Goal: Information Seeking & Learning: Learn about a topic

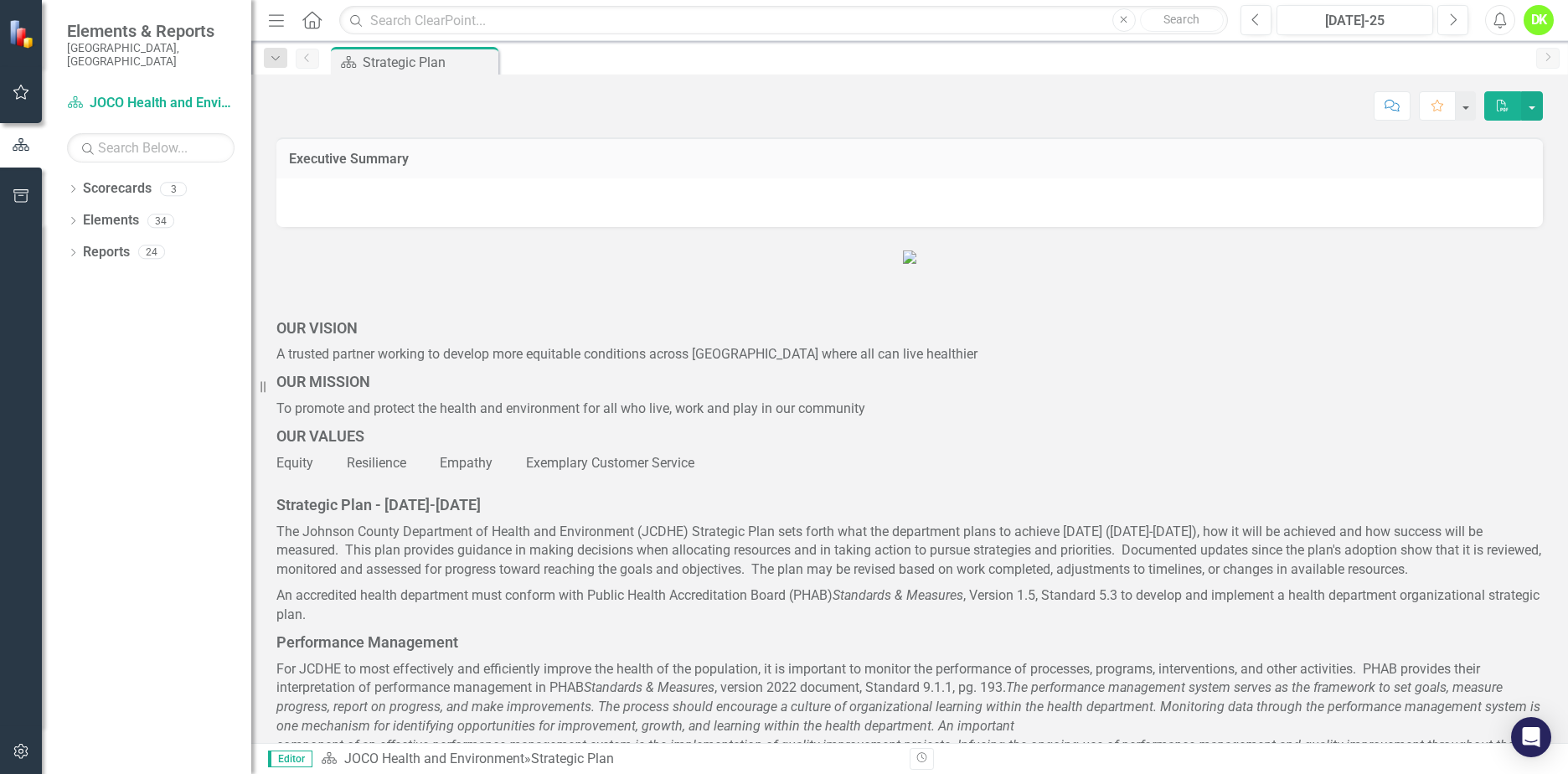
click at [79, 186] on icon "Dropdown" at bounding box center [73, 190] width 12 height 9
click at [87, 215] on icon "Dropdown" at bounding box center [82, 220] width 13 height 10
click at [140, 275] on link "DHE Dept Operations PM Scorecard" at bounding box center [180, 284] width 142 height 19
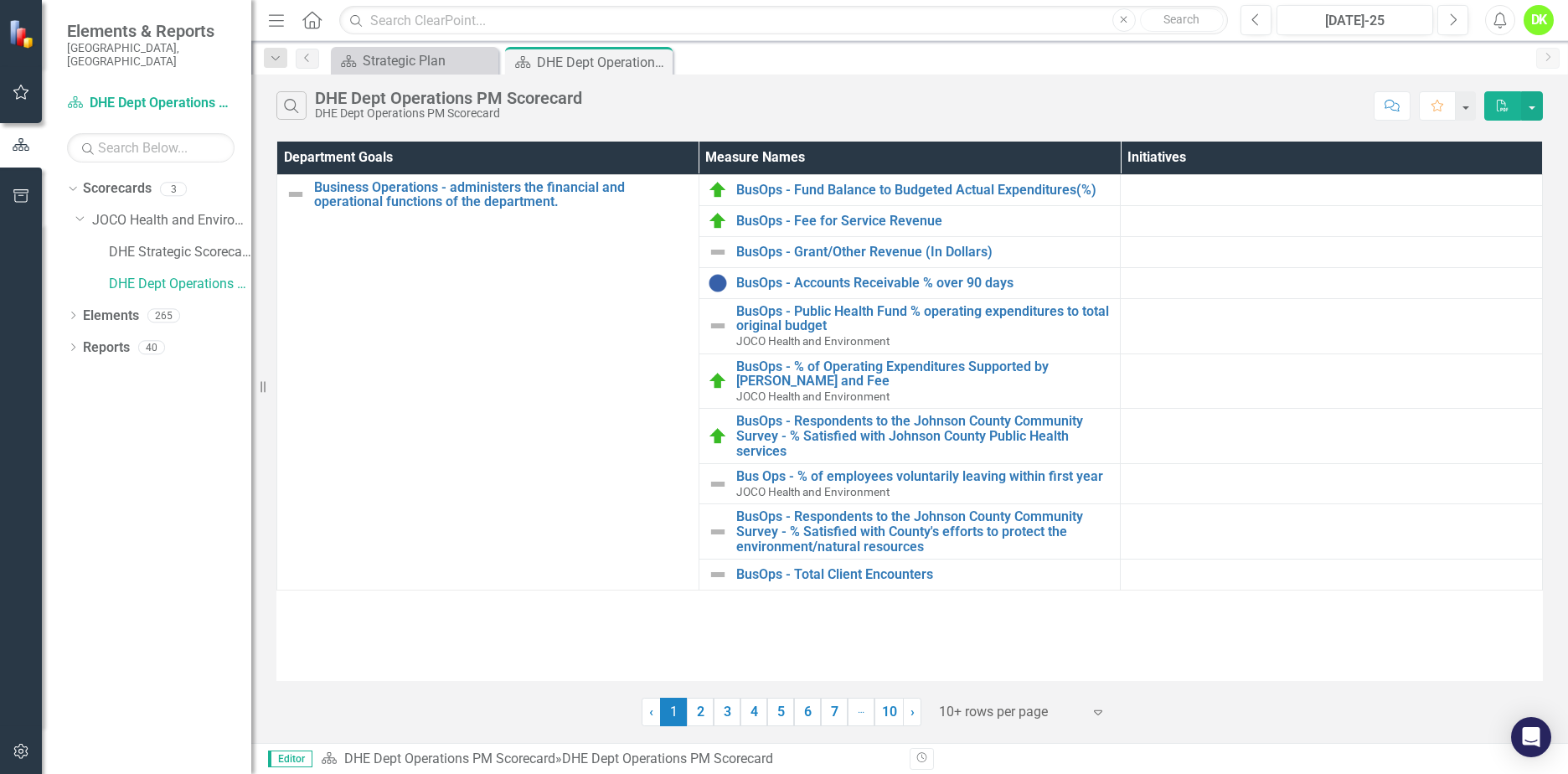
click at [705, 710] on link "2" at bounding box center [701, 713] width 27 height 29
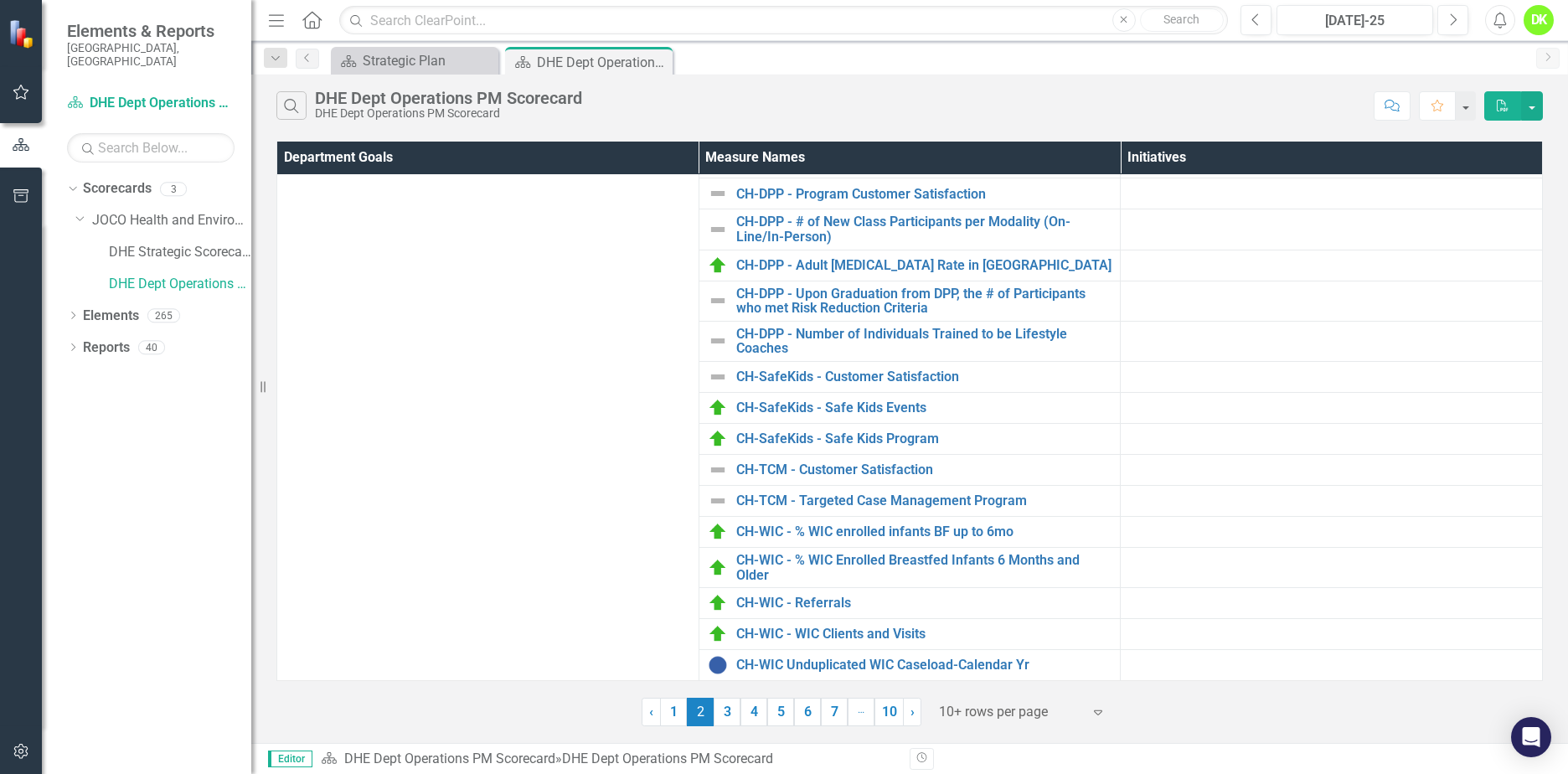
scroll to position [378, 0]
click at [729, 710] on link "3" at bounding box center [727, 713] width 27 height 29
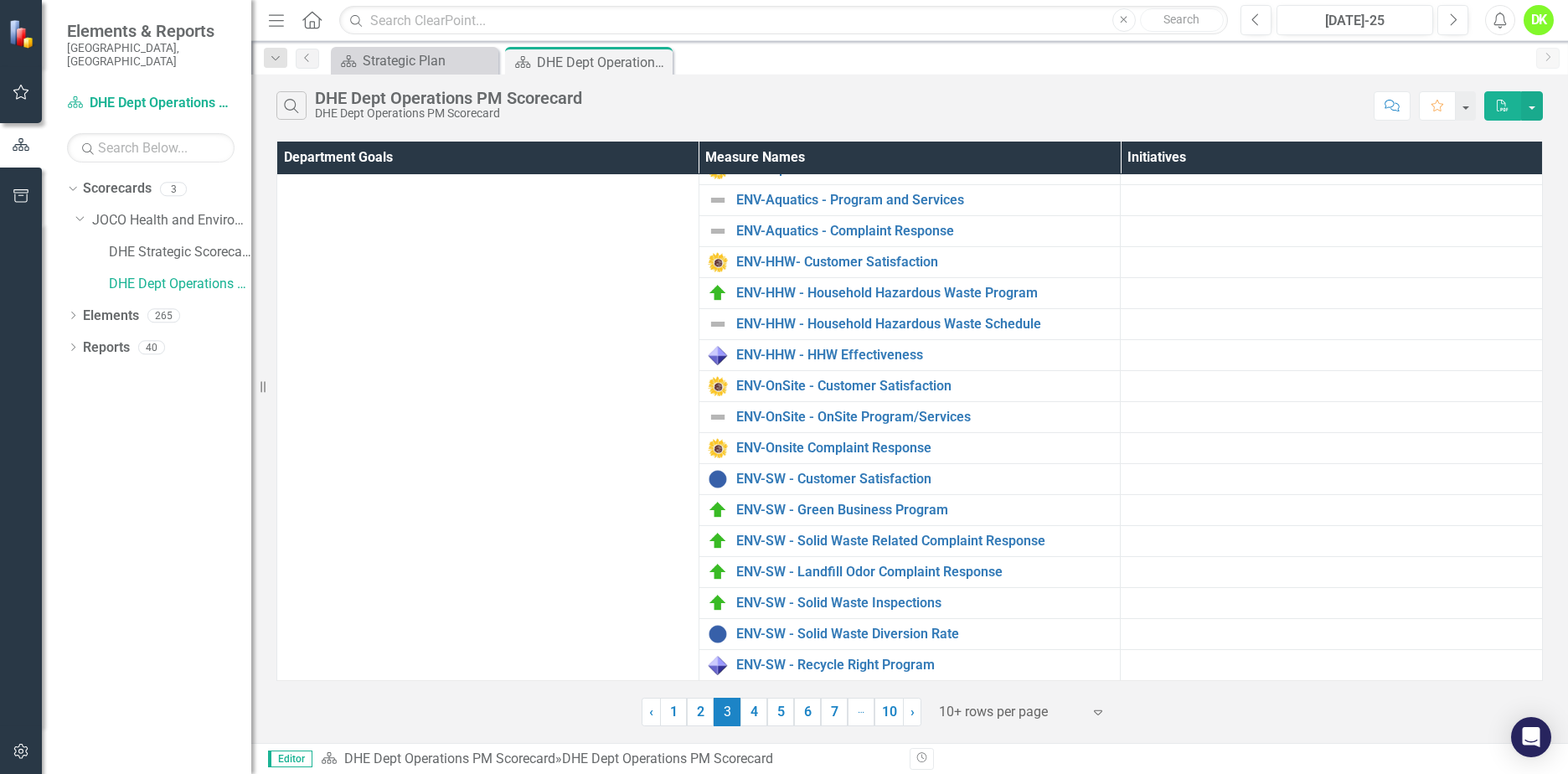
scroll to position [166, 0]
click at [756, 711] on link "4" at bounding box center [754, 713] width 27 height 29
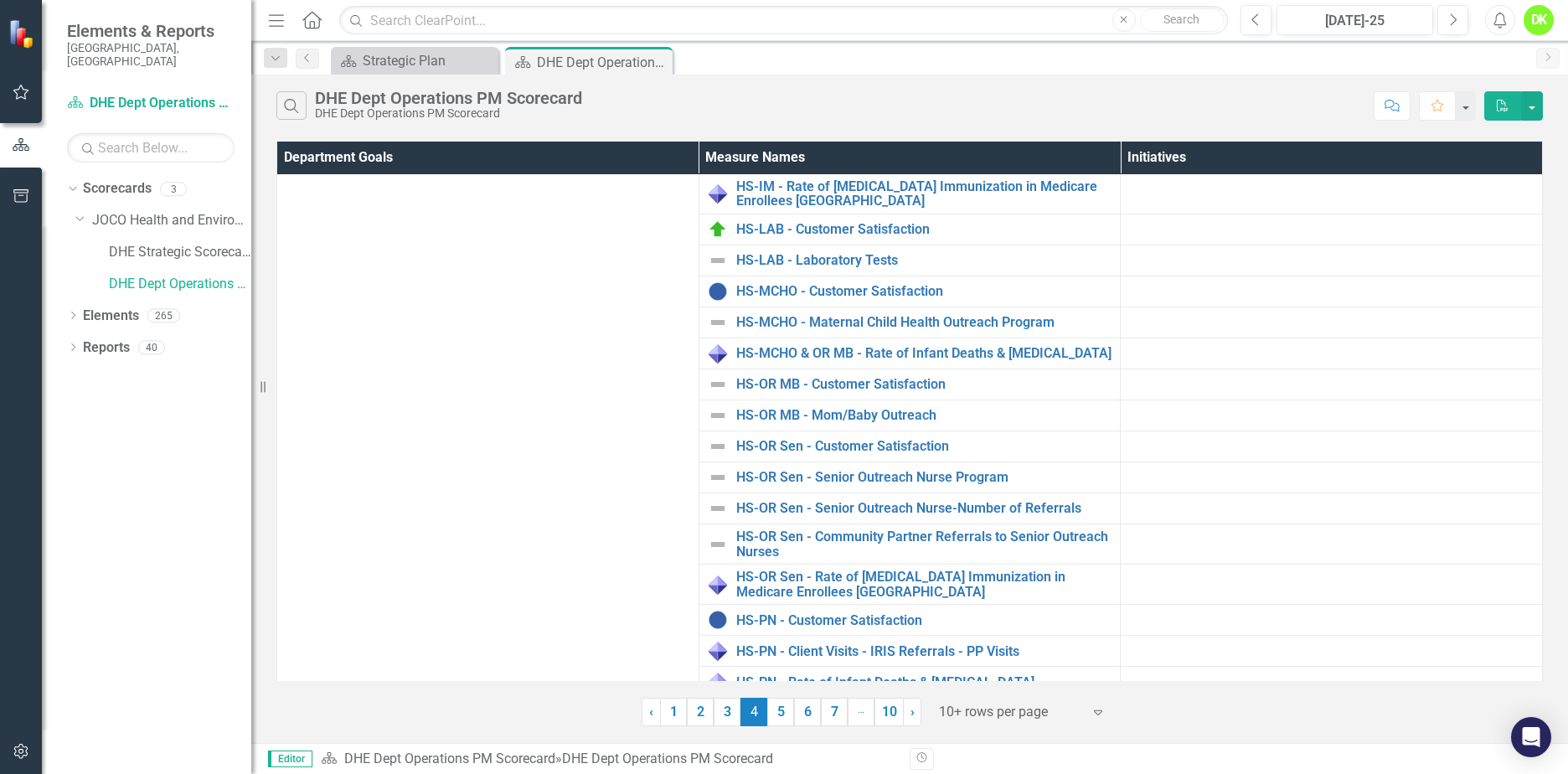
scroll to position [750, 0]
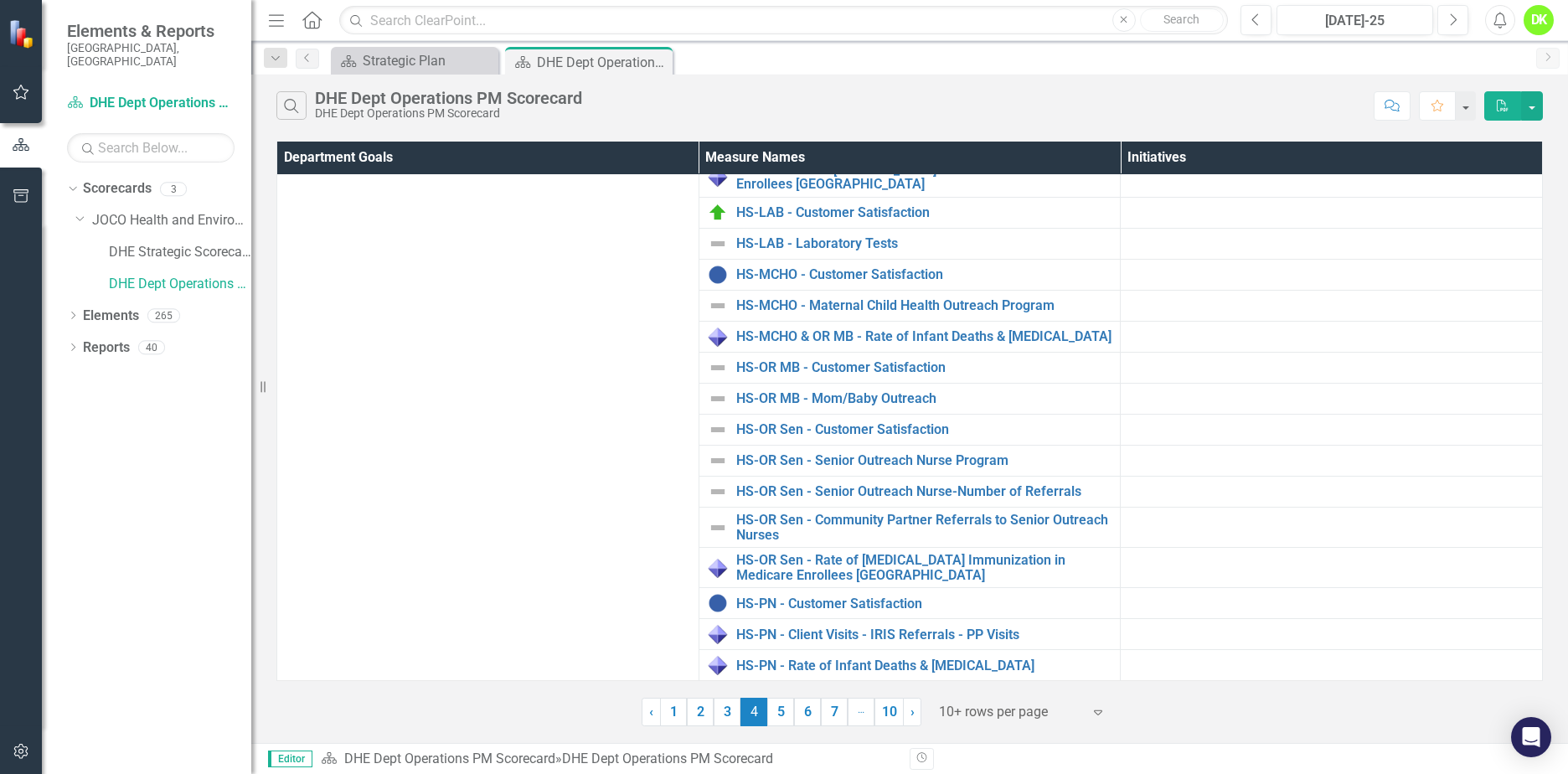
click at [777, 711] on link "5" at bounding box center [781, 713] width 27 height 29
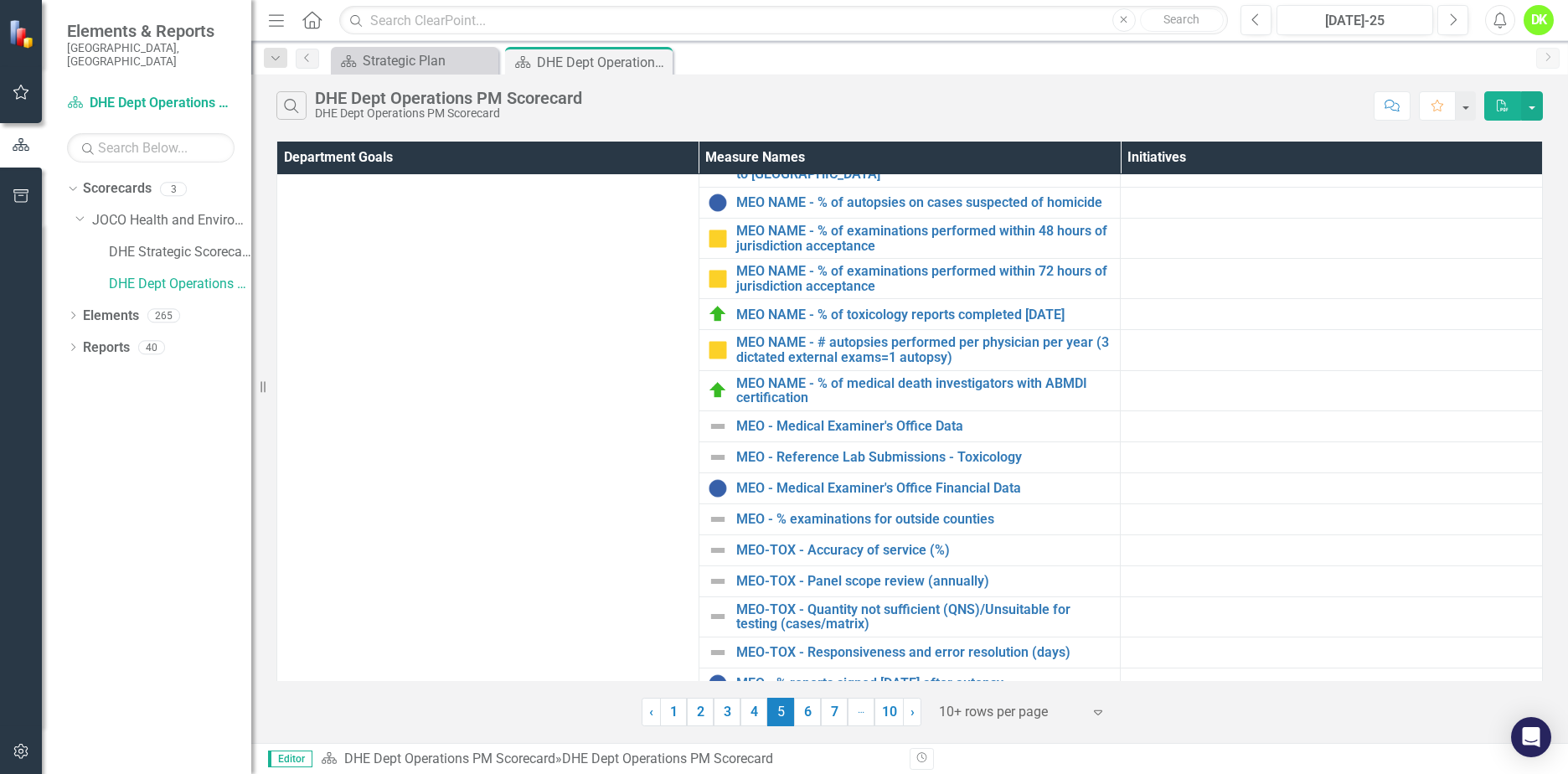
scroll to position [170, 0]
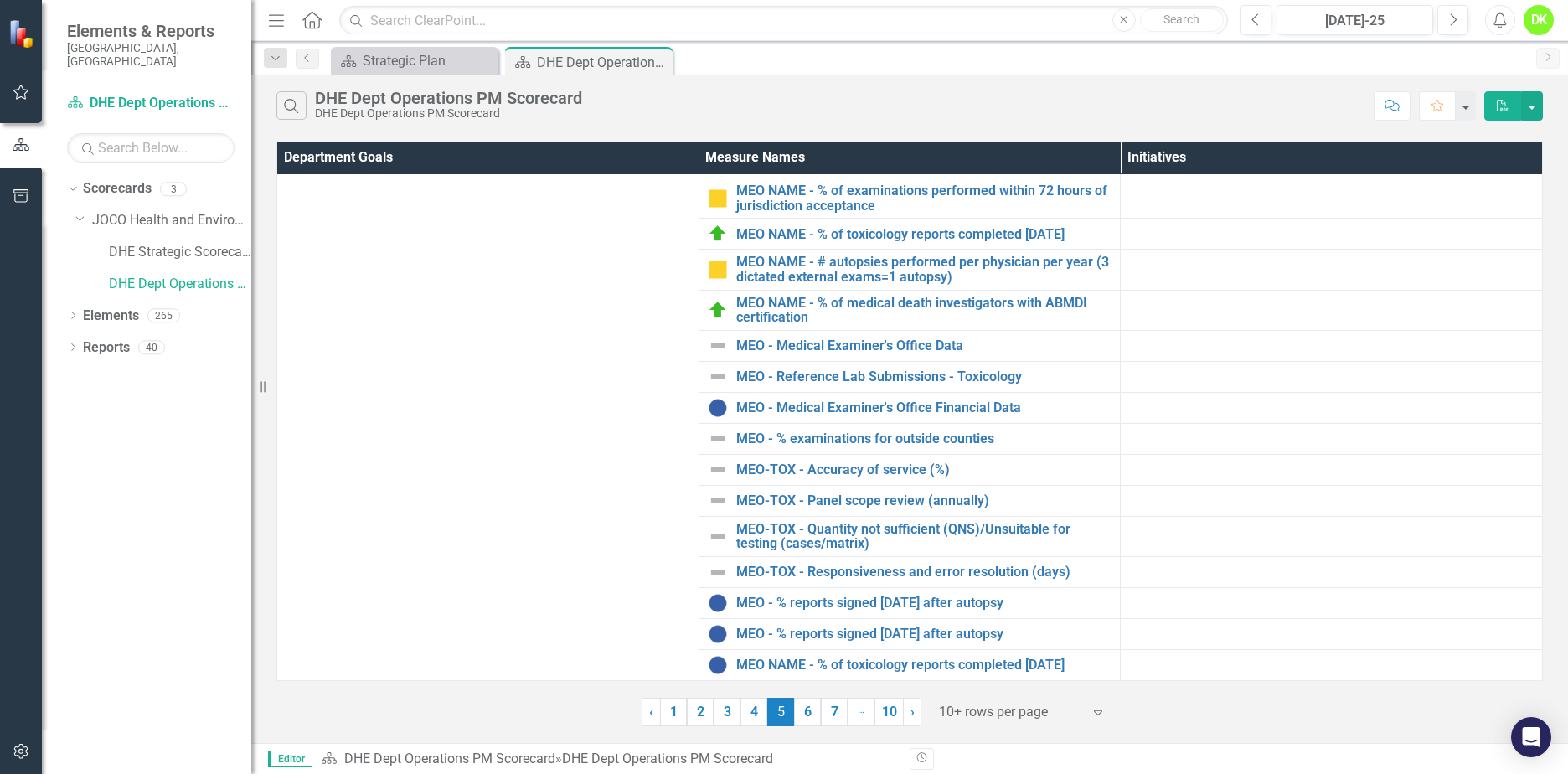
click at [806, 711] on link "6" at bounding box center [808, 713] width 27 height 29
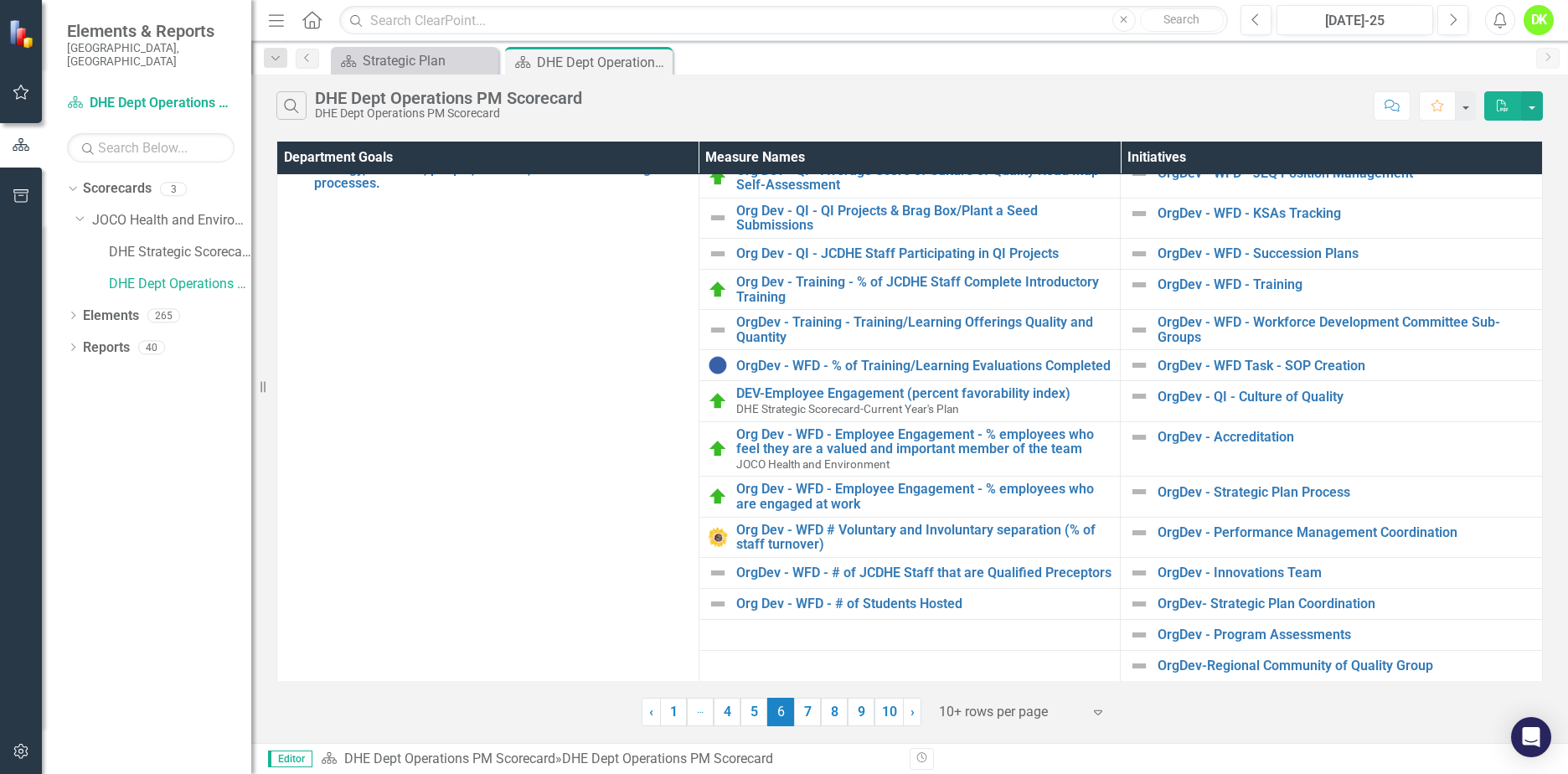
scroll to position [104, 0]
click at [731, 708] on link "4" at bounding box center [727, 713] width 27 height 29
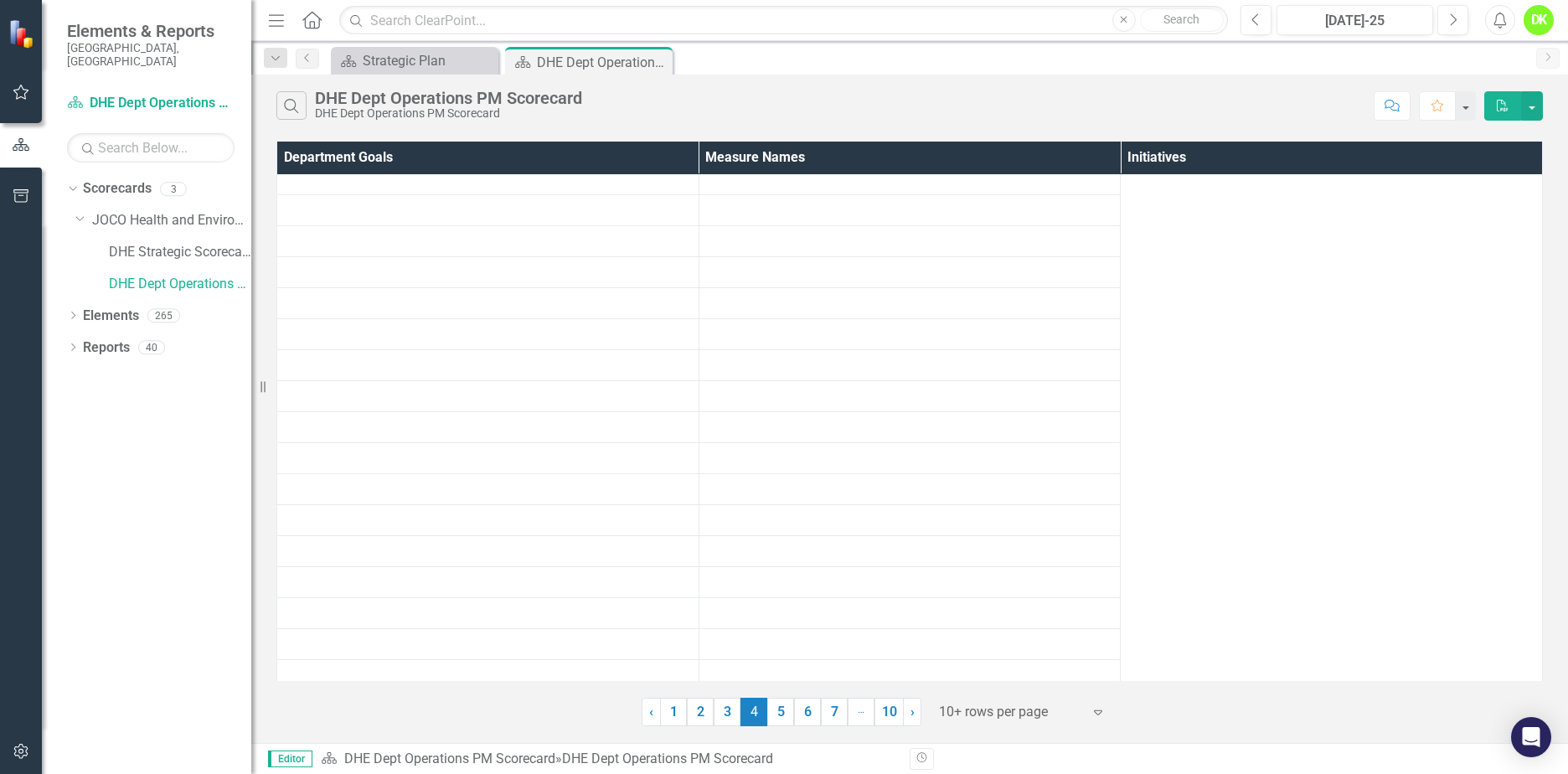
scroll to position [0, 0]
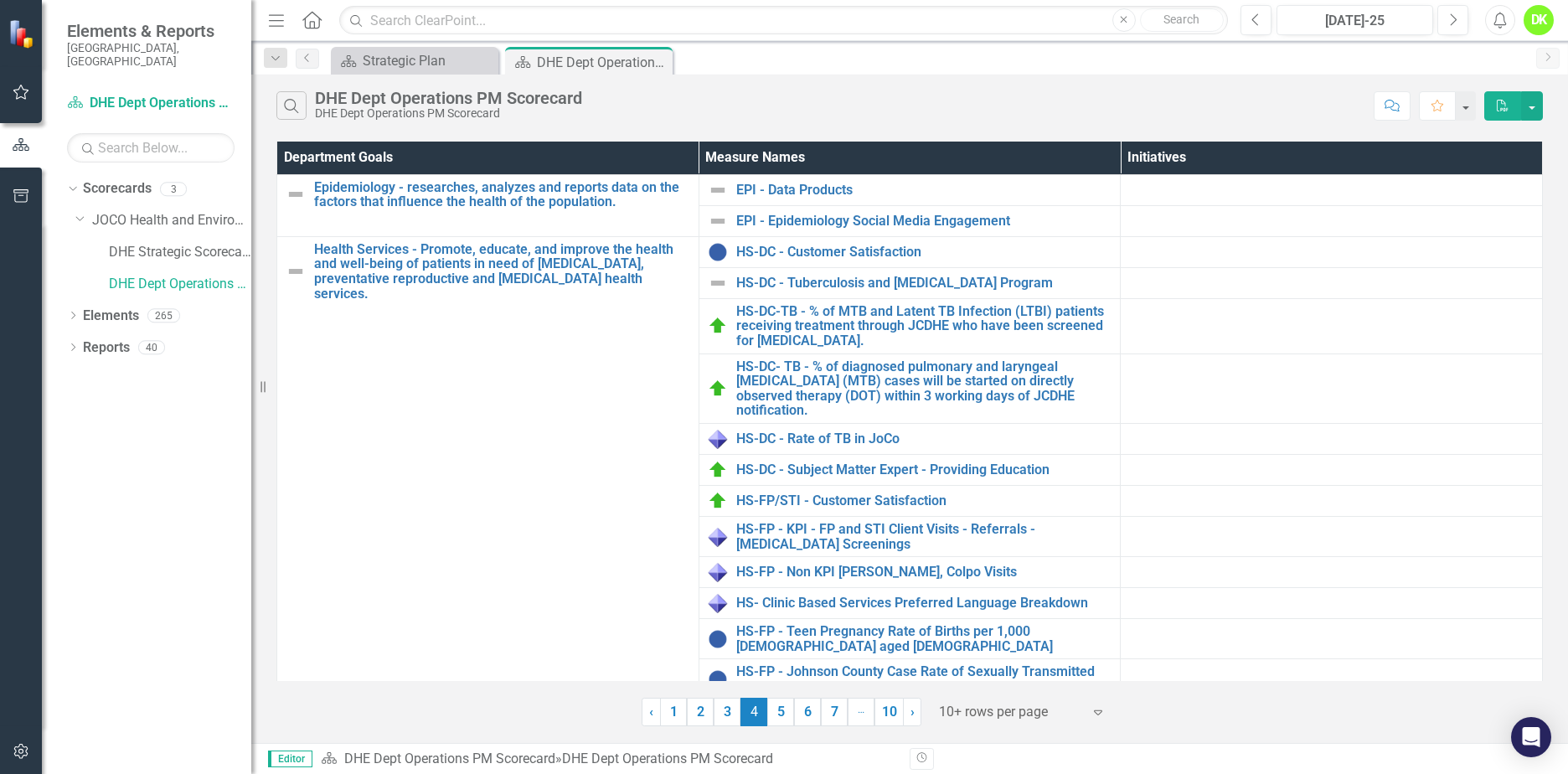
click at [719, 710] on link "3" at bounding box center [727, 713] width 27 height 29
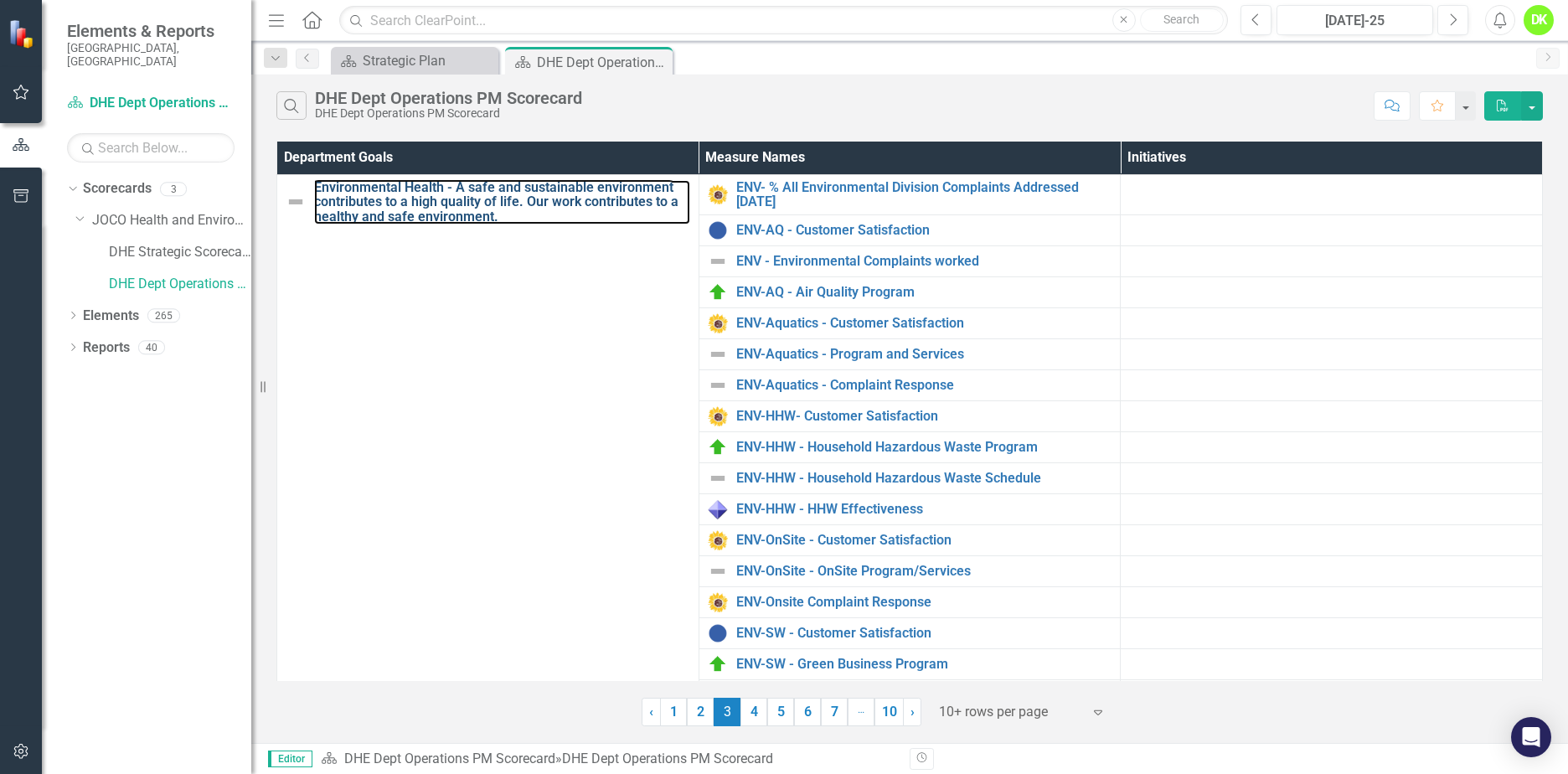
click at [502, 198] on link "Environmental Health - A safe and sustainable environment contributes to a high…" at bounding box center [502, 202] width 376 height 45
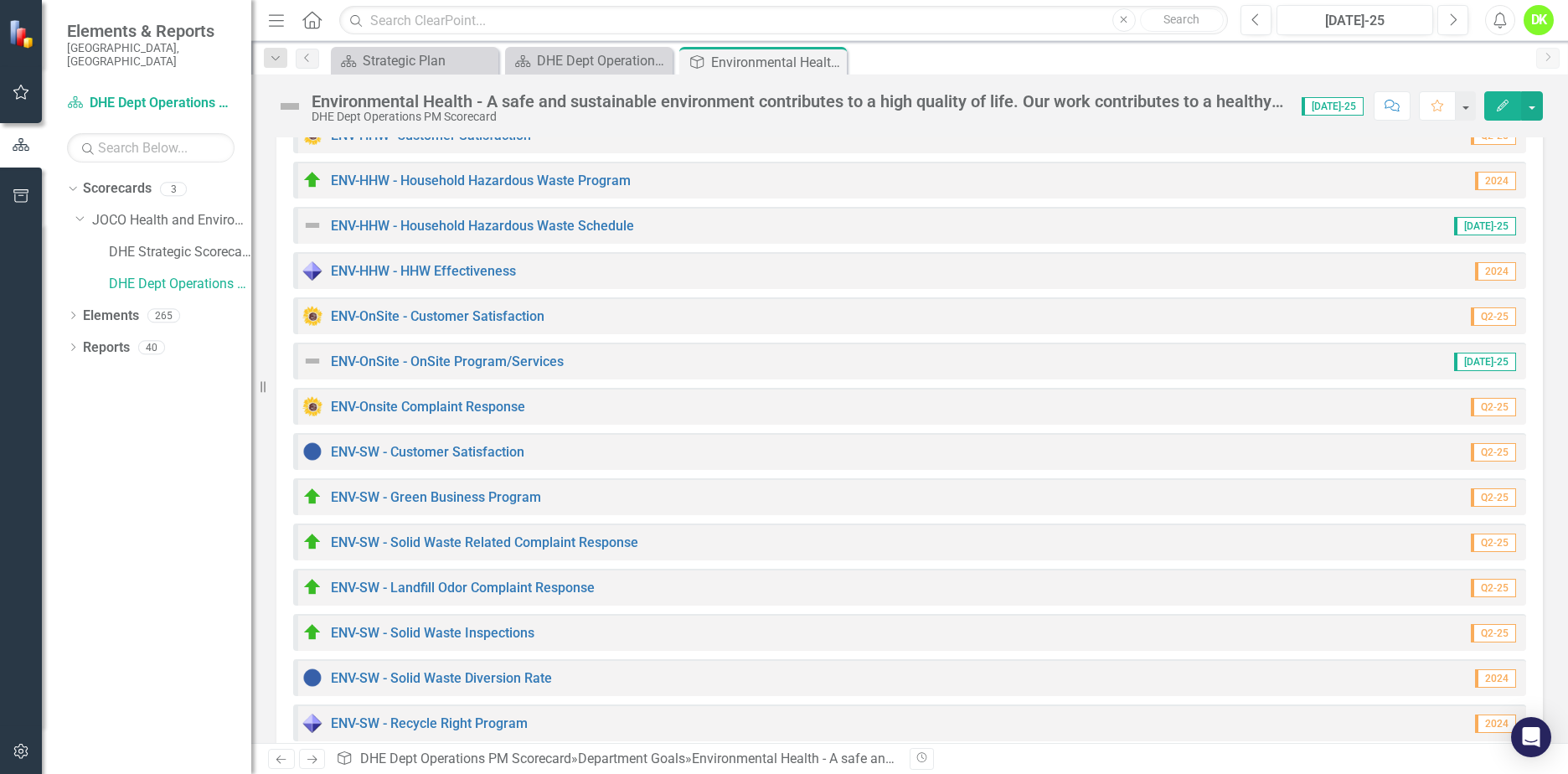
scroll to position [587, 0]
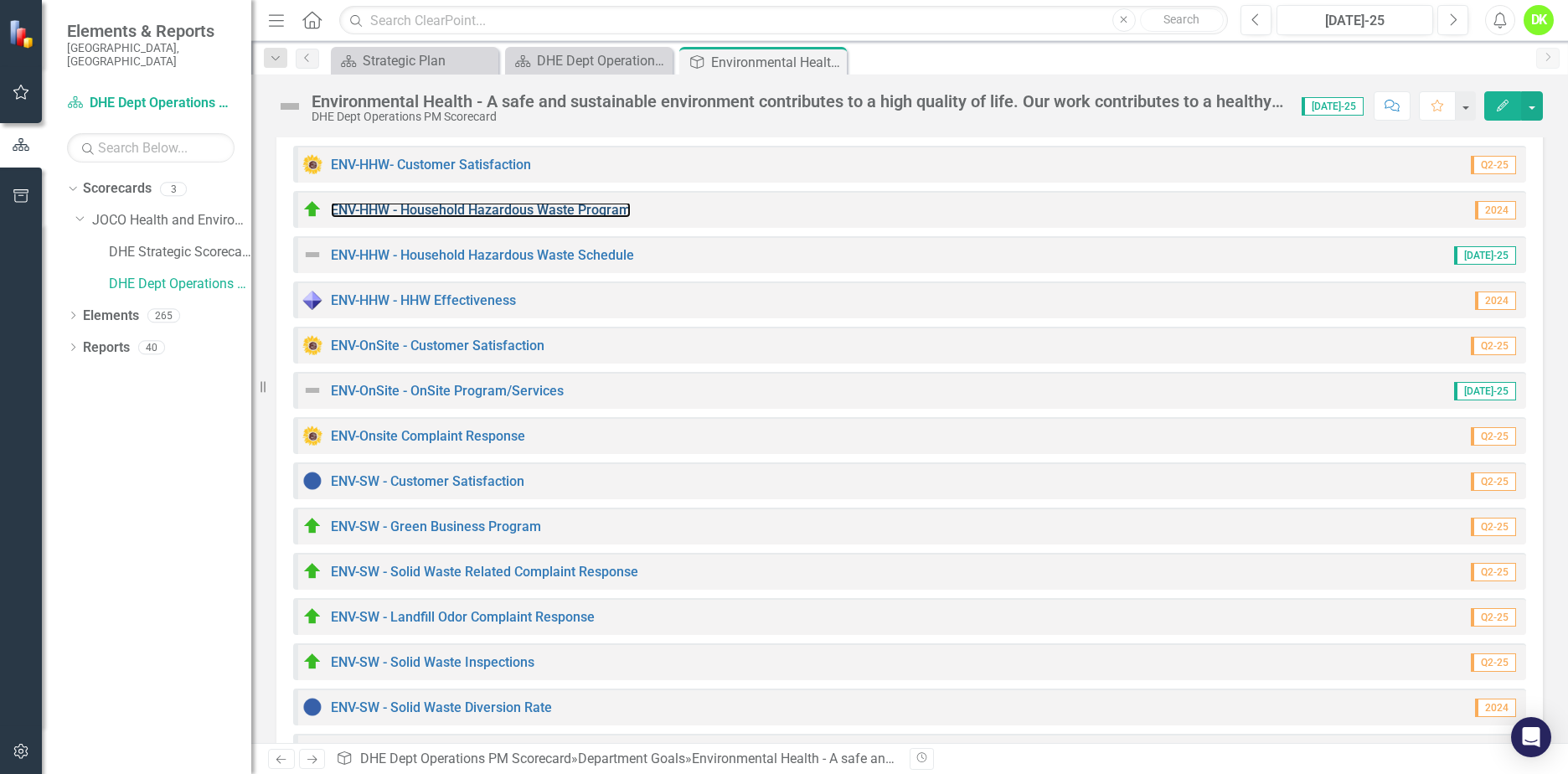
click at [499, 208] on link "ENV-HHW - Household Hazardous Waste Program" at bounding box center [481, 209] width 300 height 16
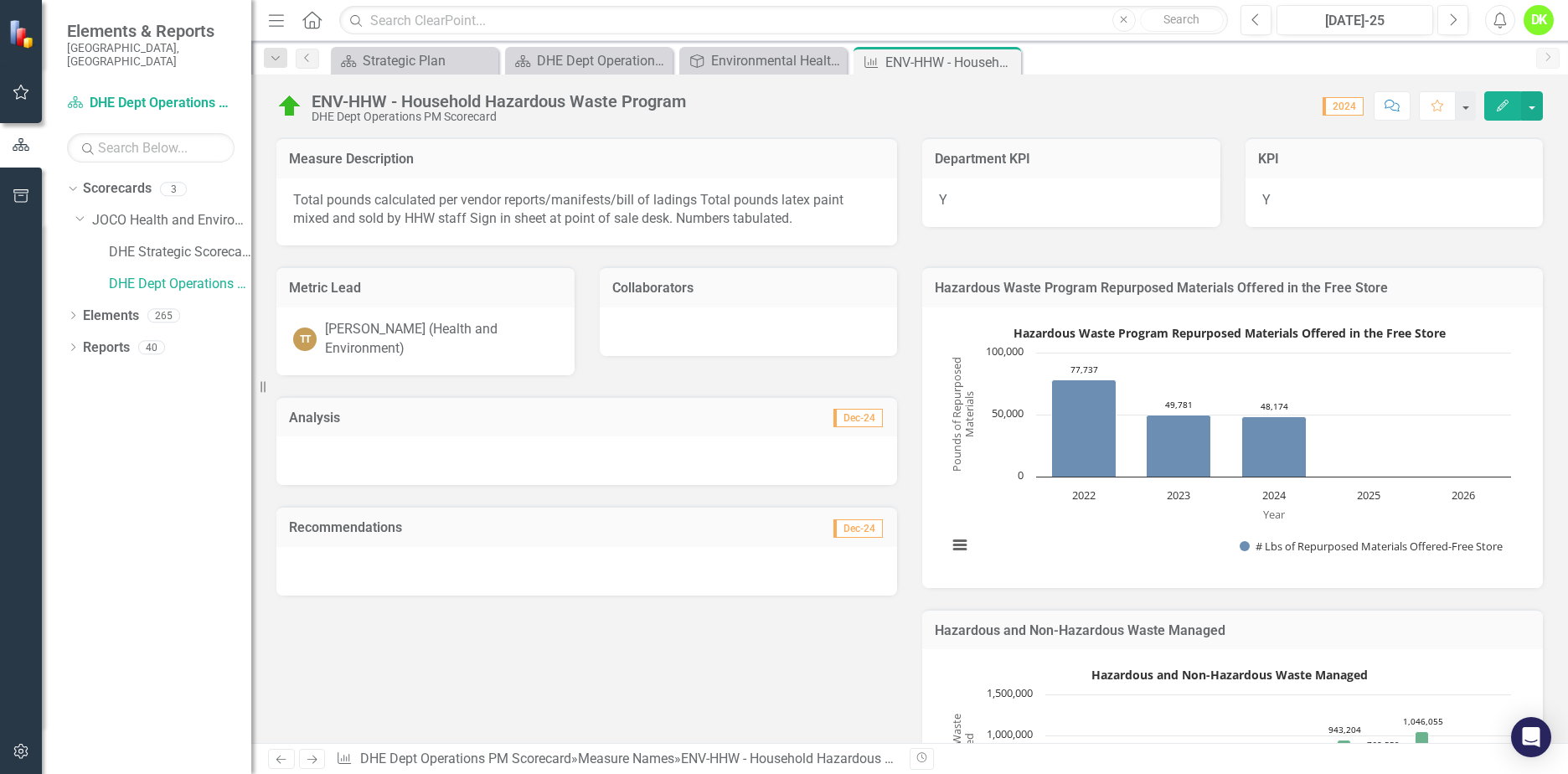
click at [0, 0] on icon "Close" at bounding box center [0, 0] width 0 height 0
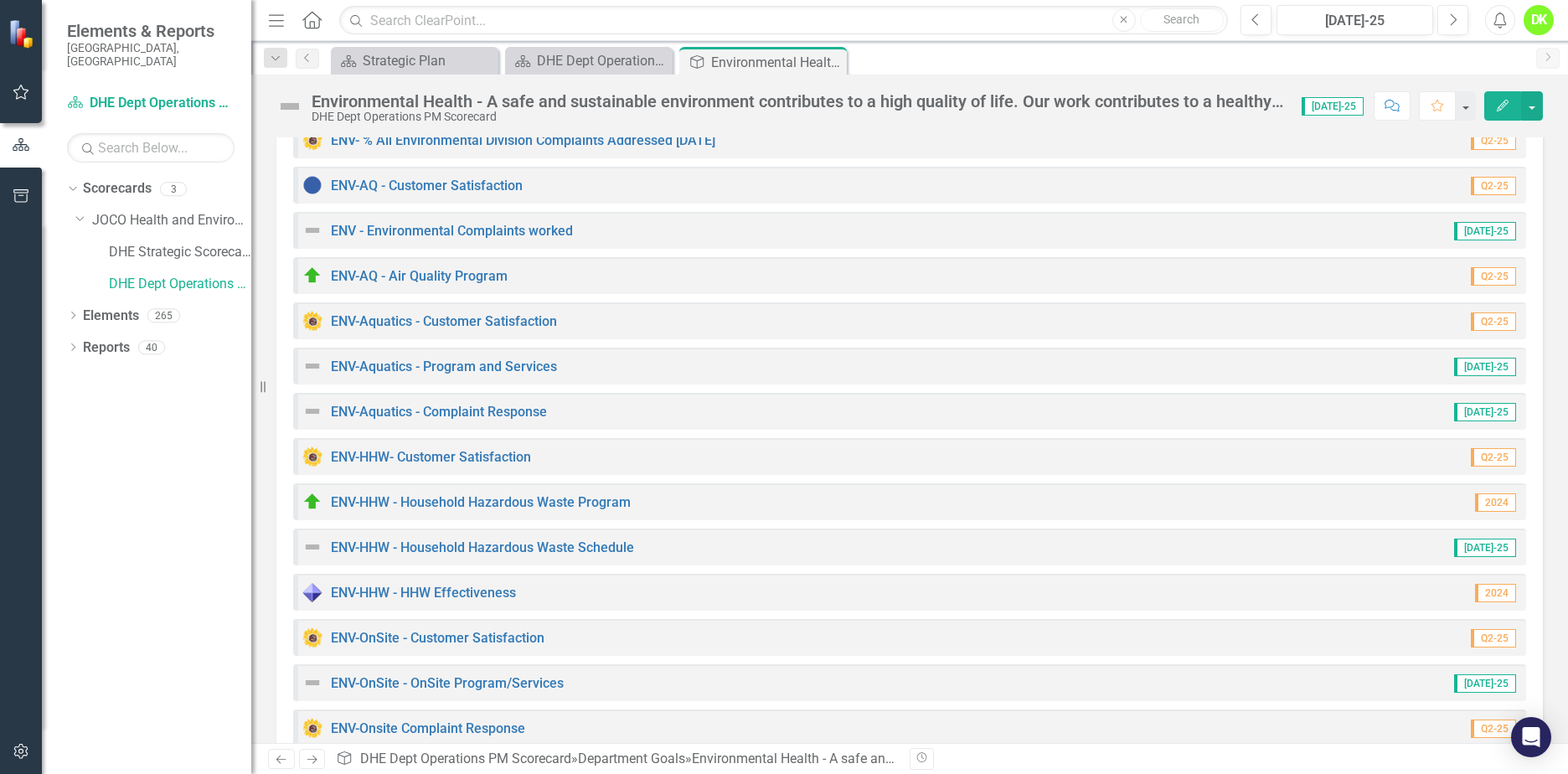
scroll to position [335, 0]
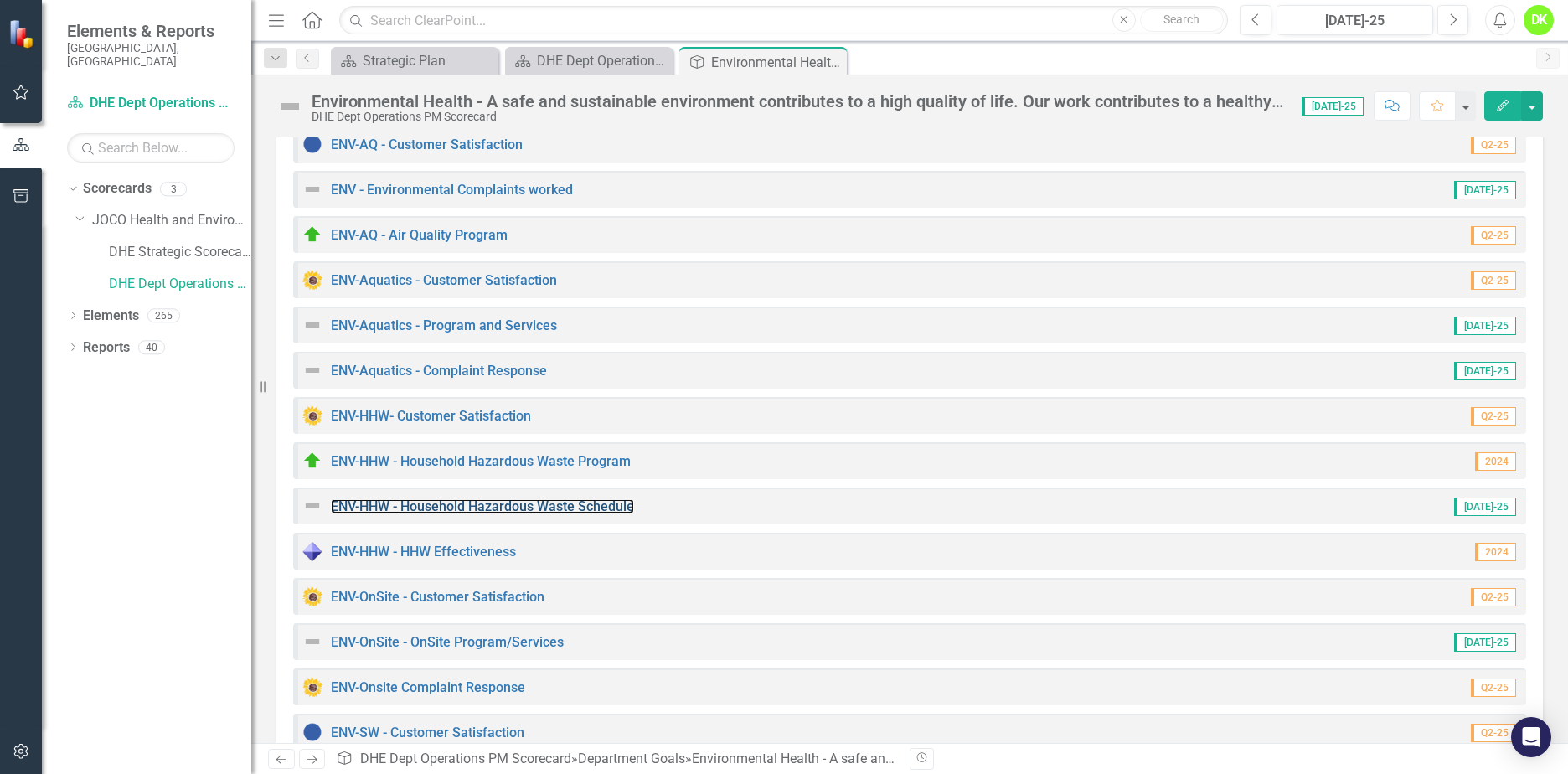
click at [564, 506] on link "ENV-HHW - Household Hazardous Waste Schedule" at bounding box center [482, 506] width 303 height 16
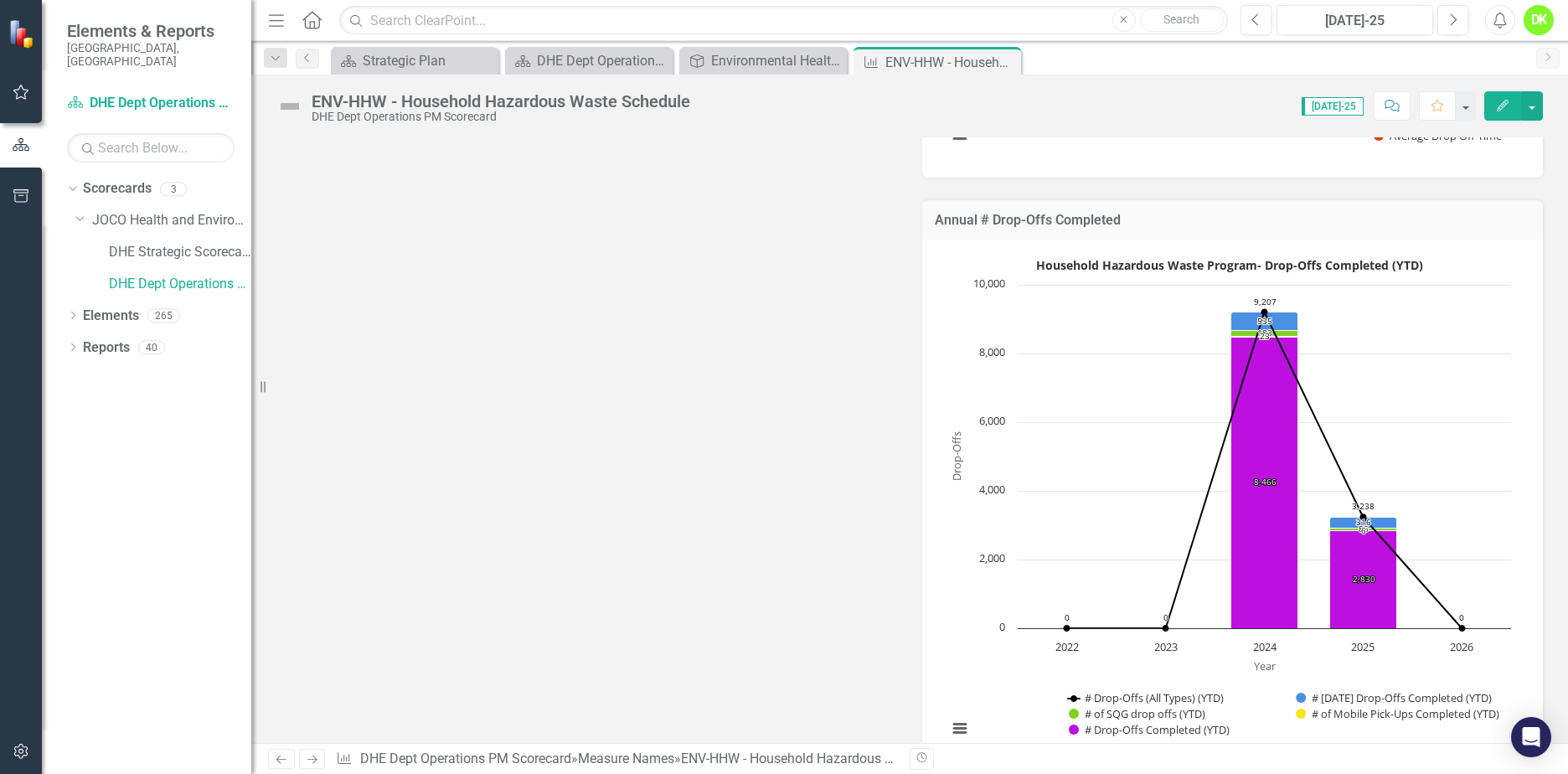
scroll to position [1424, 0]
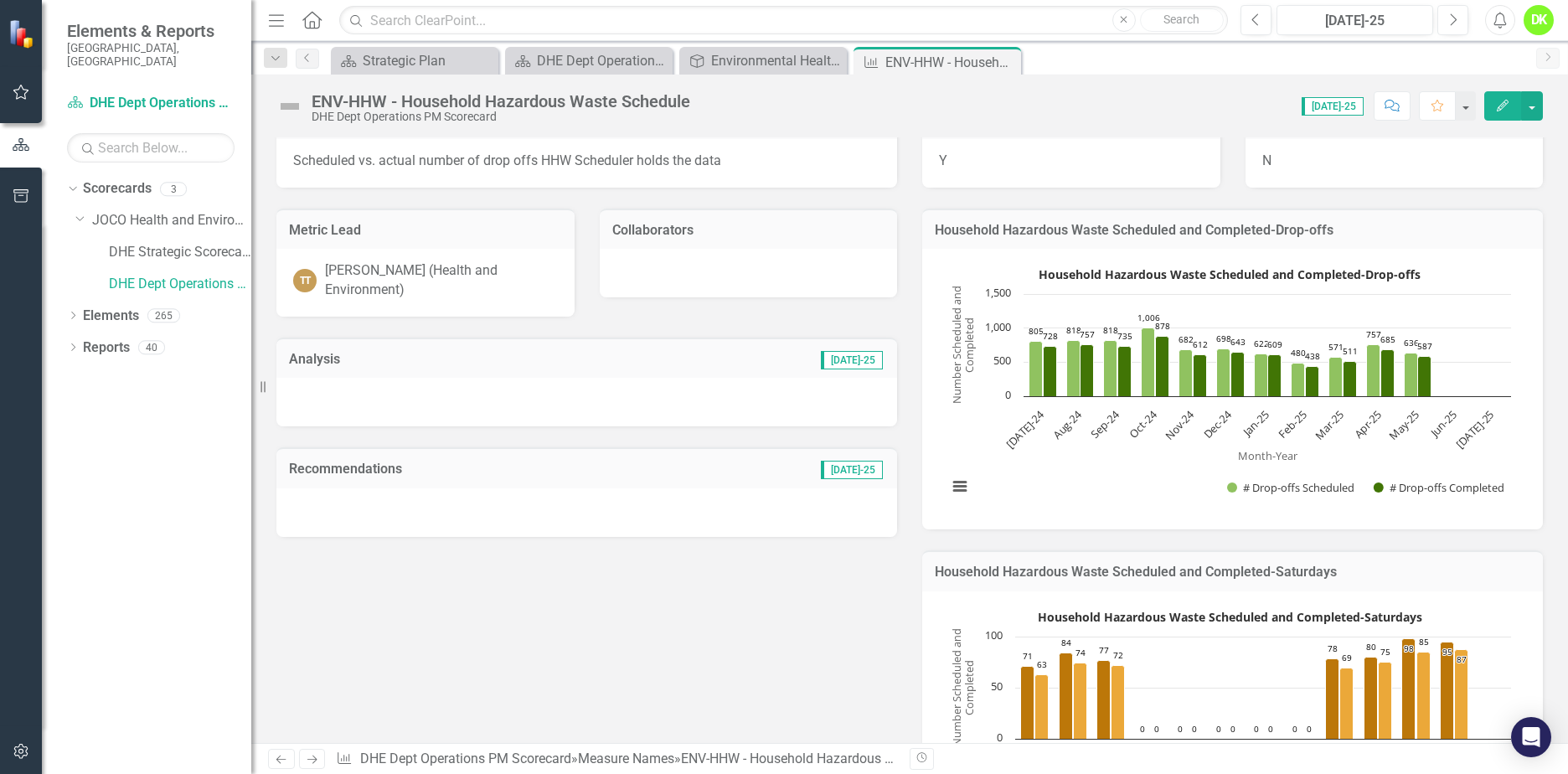
scroll to position [0, 0]
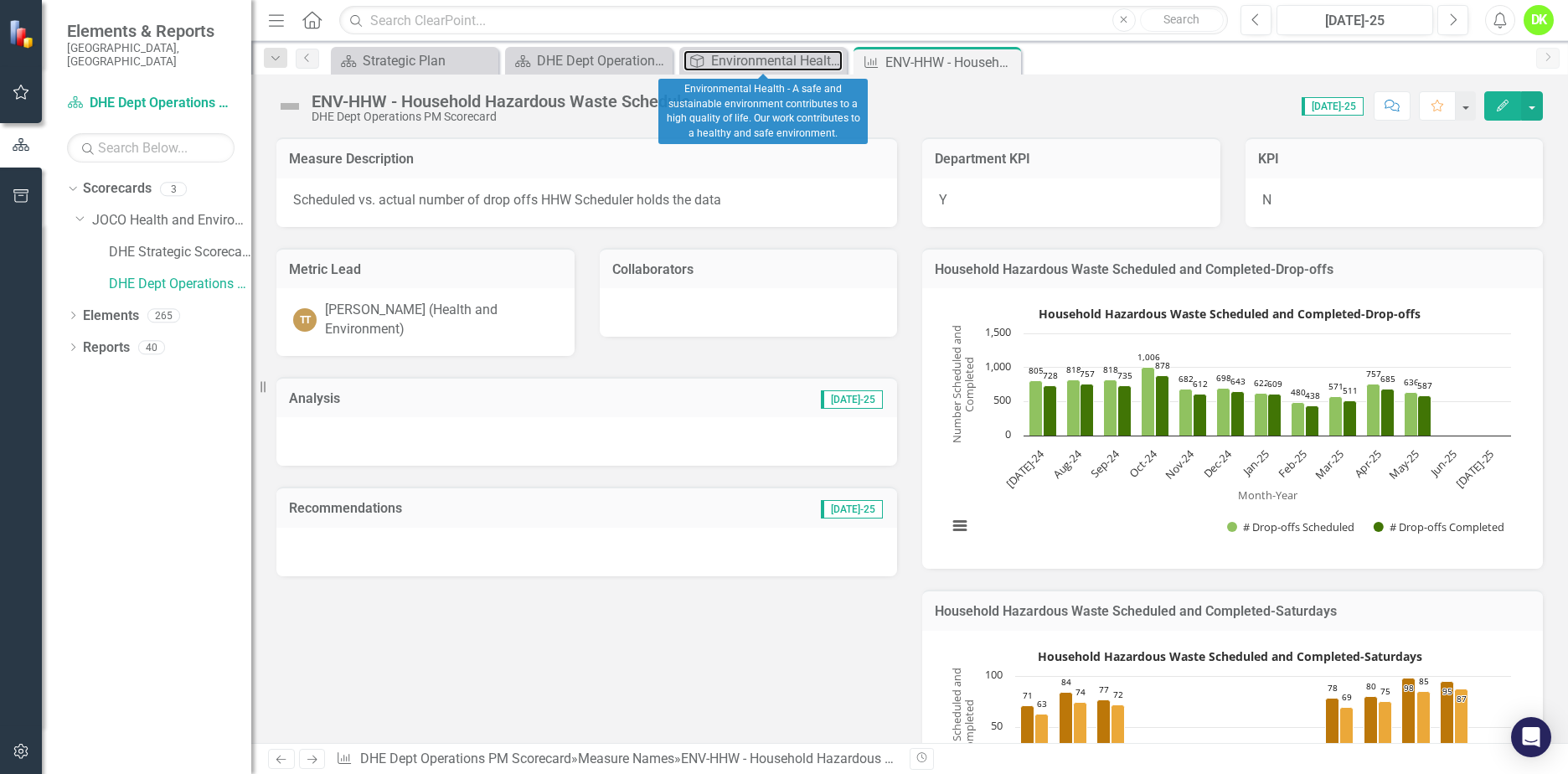
click at [731, 62] on div "Environmental Health - A safe and sustainable environment contributes to a high…" at bounding box center [776, 61] width 132 height 21
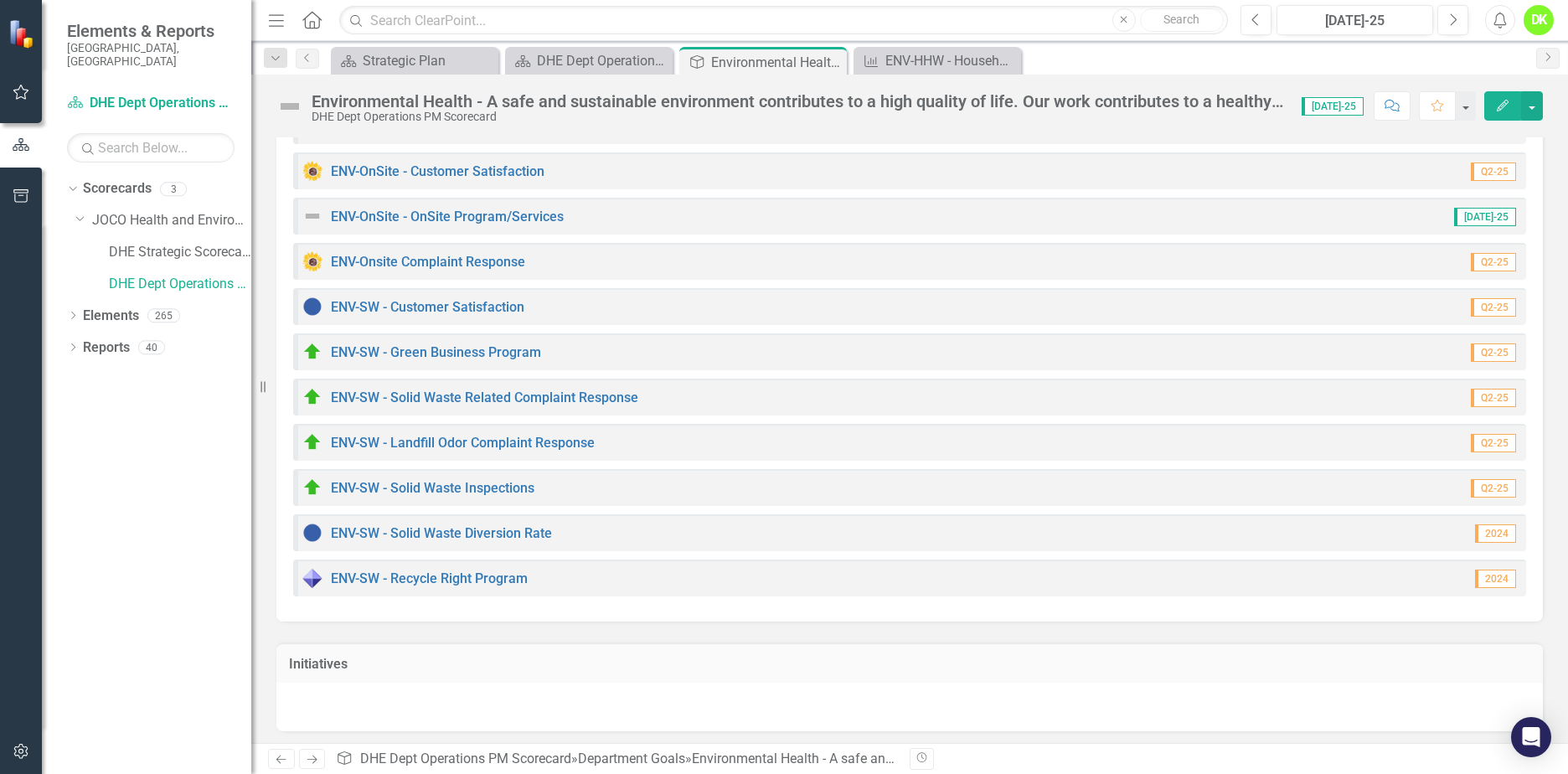
scroll to position [766, 0]
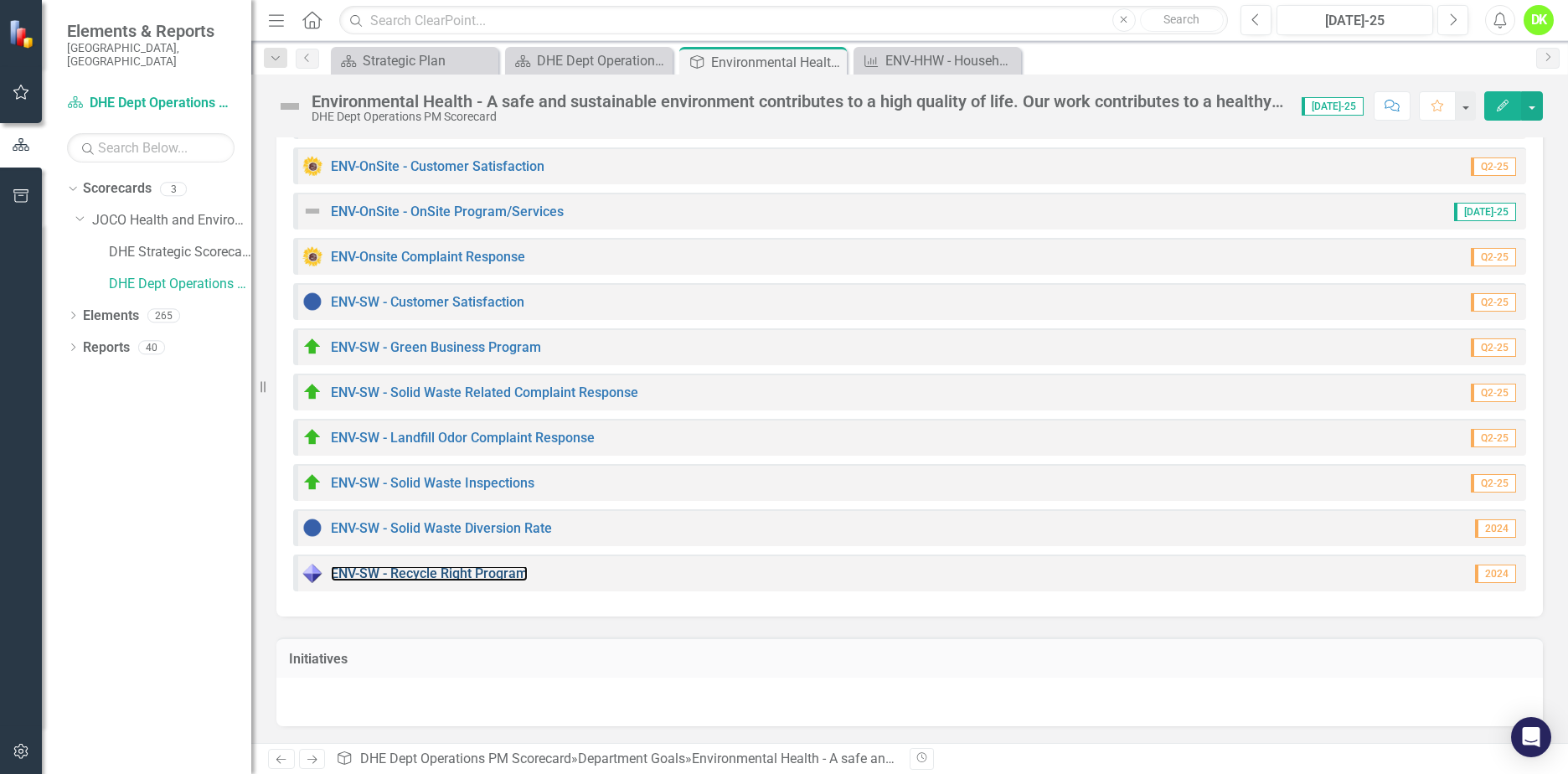
click at [463, 568] on link "ENV-SW - Recycle Right Program" at bounding box center [429, 573] width 197 height 16
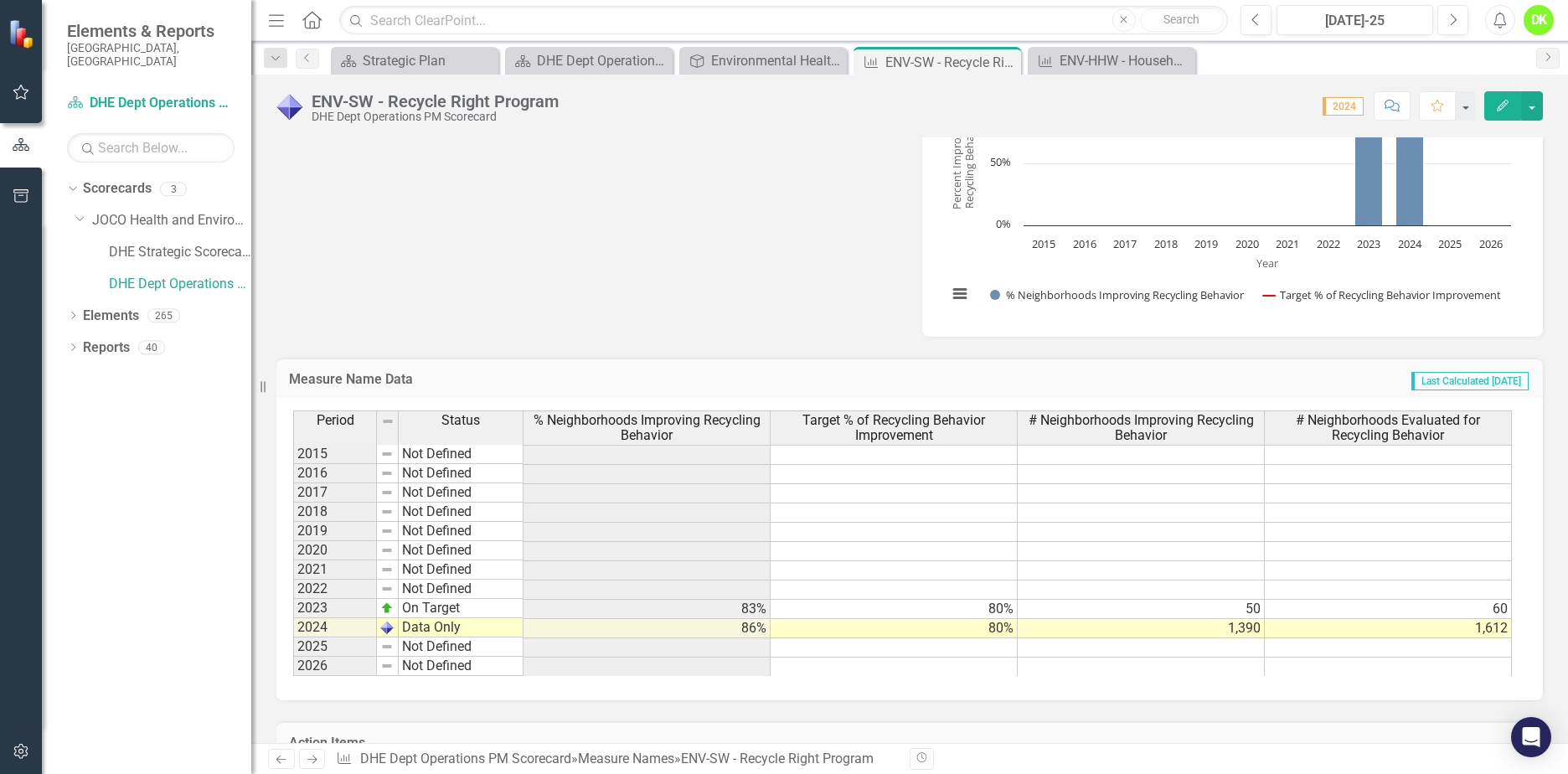
scroll to position [671, 0]
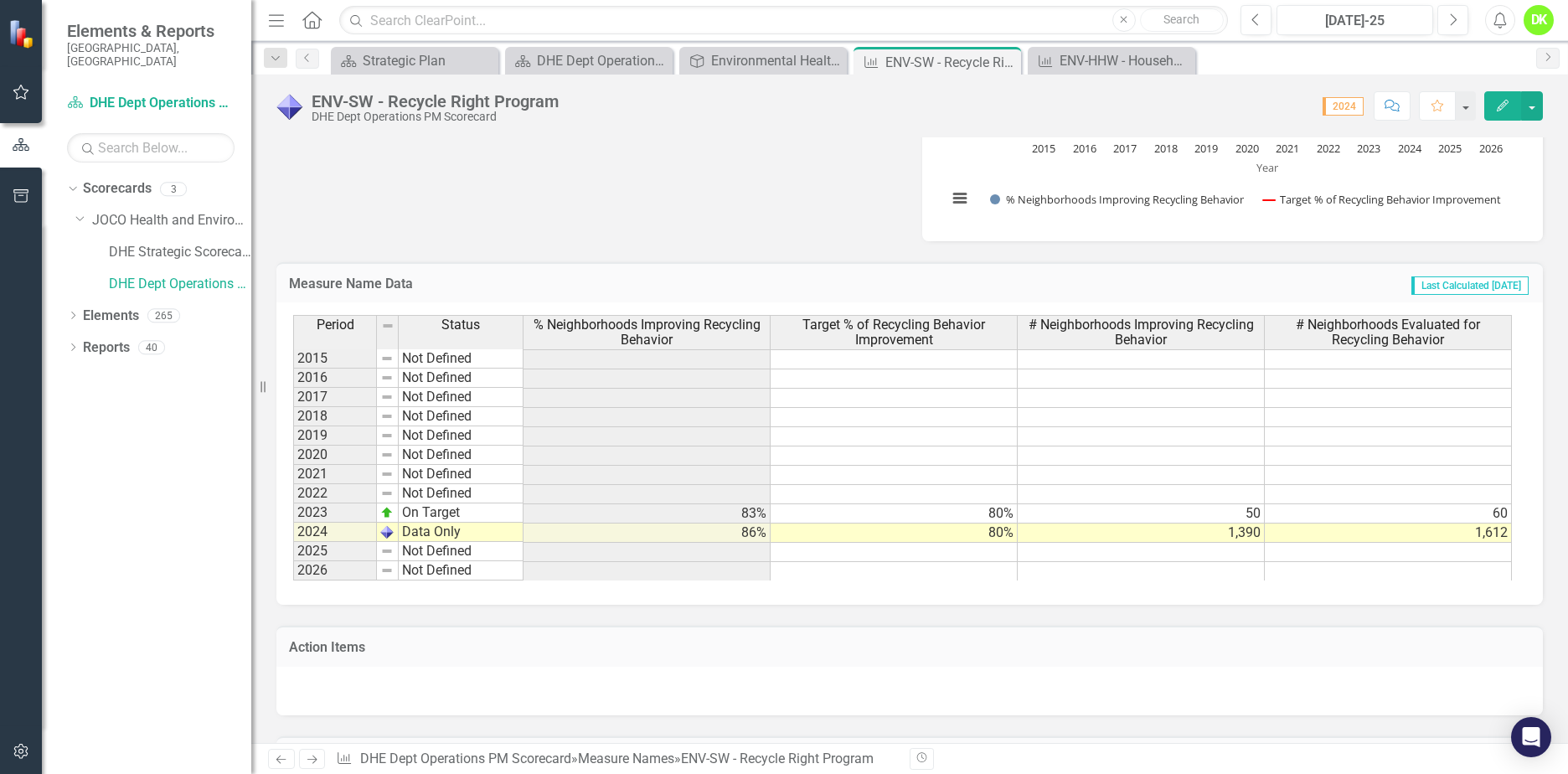
click at [0, 0] on icon "Close" at bounding box center [0, 0] width 0 height 0
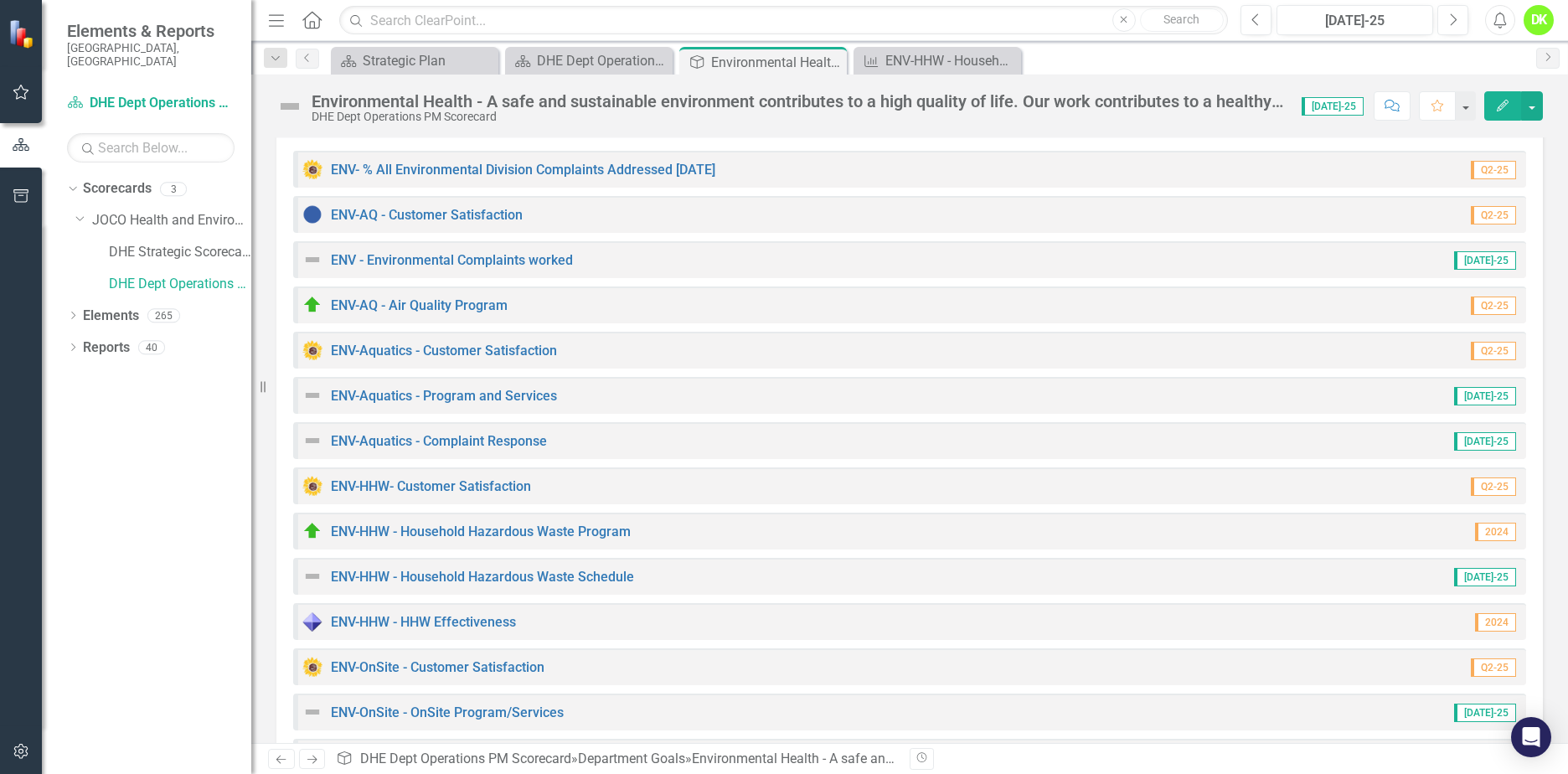
scroll to position [263, 0]
click at [513, 398] on link "ENV-Aquatics - Program and Services" at bounding box center [444, 398] width 226 height 16
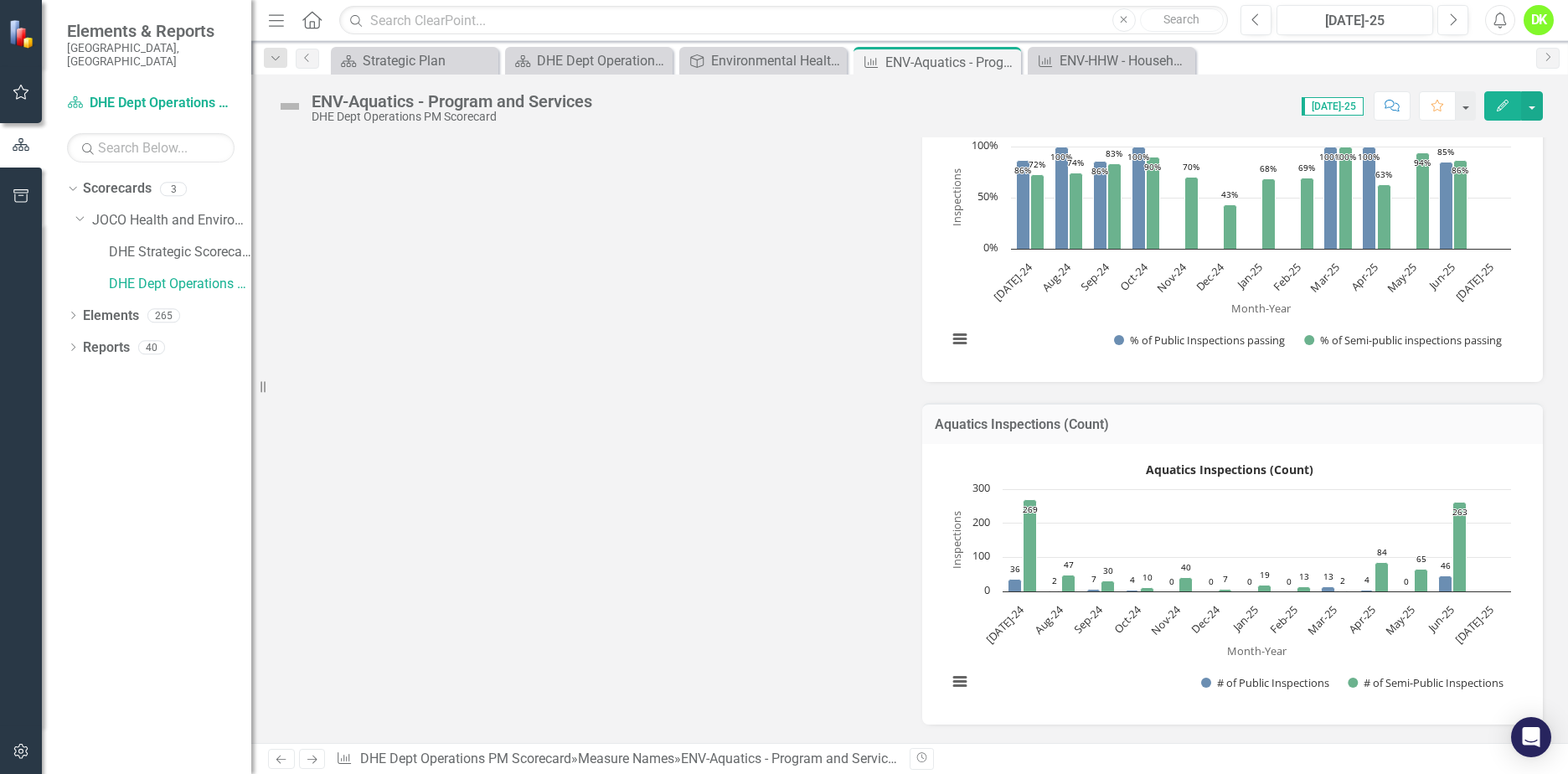
scroll to position [419, 0]
